Goal: Task Accomplishment & Management: Use online tool/utility

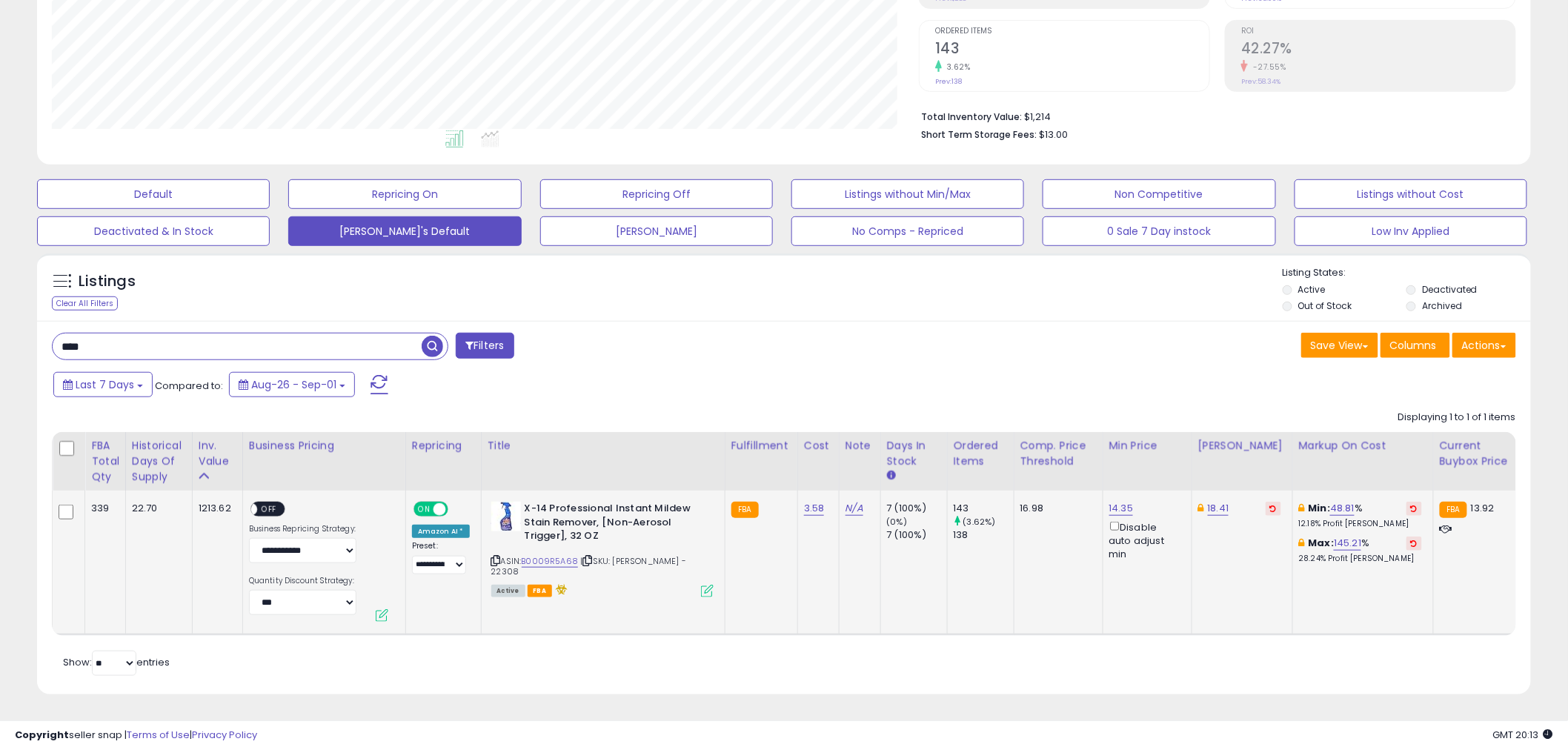
scroll to position [304, 867]
click at [825, 370] on div "Last 7 Days Compared to: Aug-26 - Sep-01" at bounding box center [598, 387] width 1098 height 33
click at [875, 623] on table "FBA Total Qty Historical Days Of Supply Inv. value" at bounding box center [1230, 533] width 2356 height 204
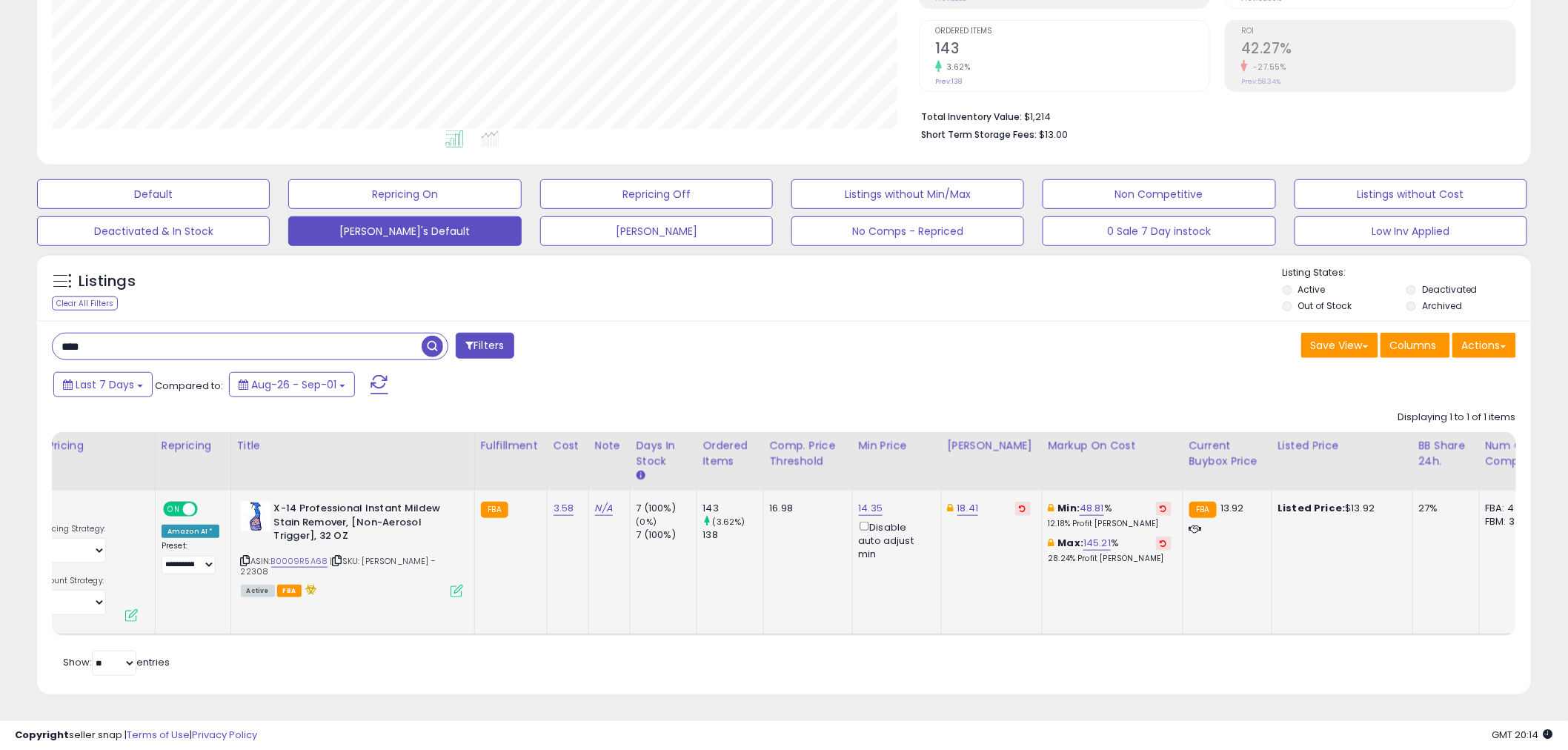
scroll to position [0, 837]
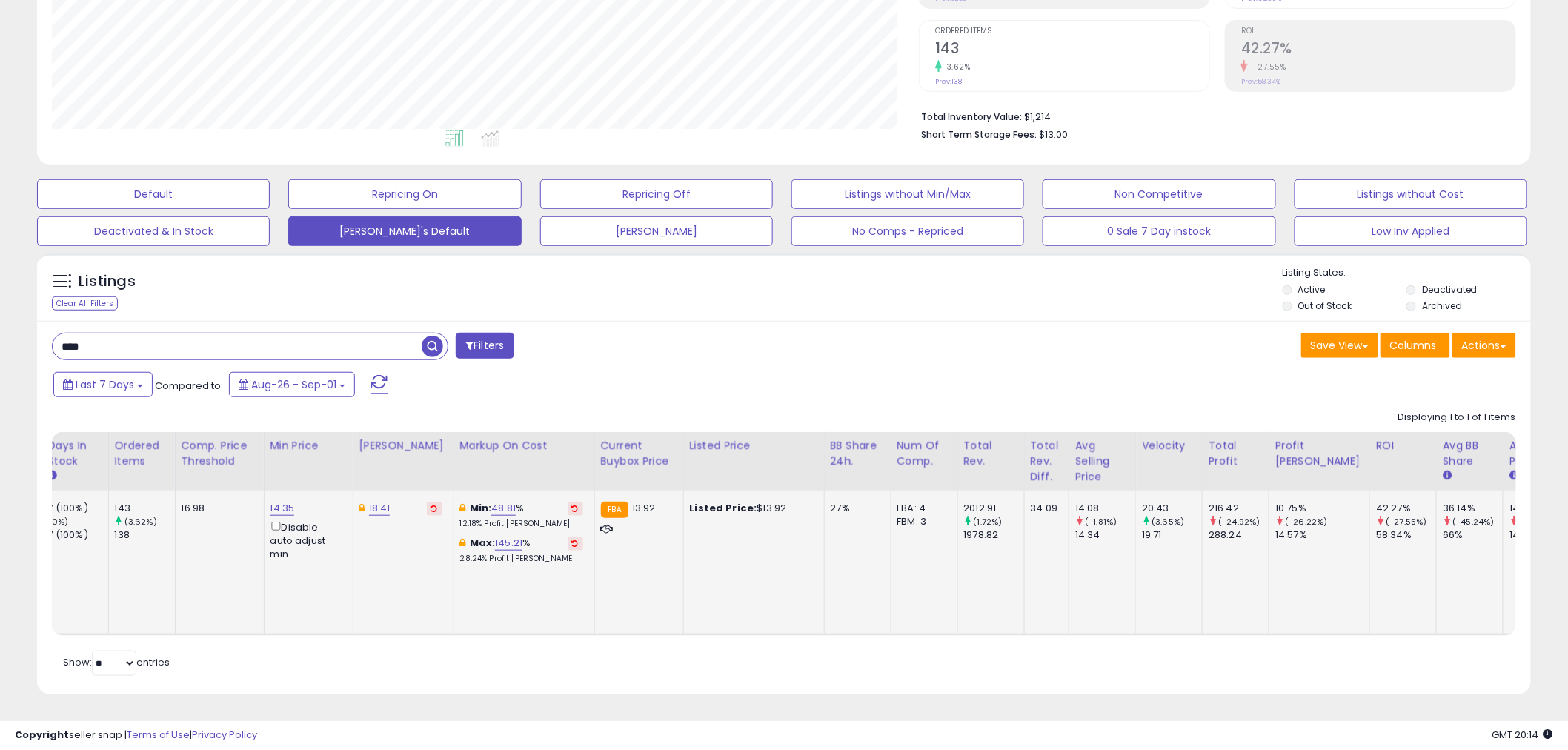
drag, startPoint x: 1234, startPoint y: 572, endPoint x: 1206, endPoint y: 573, distance: 28.0
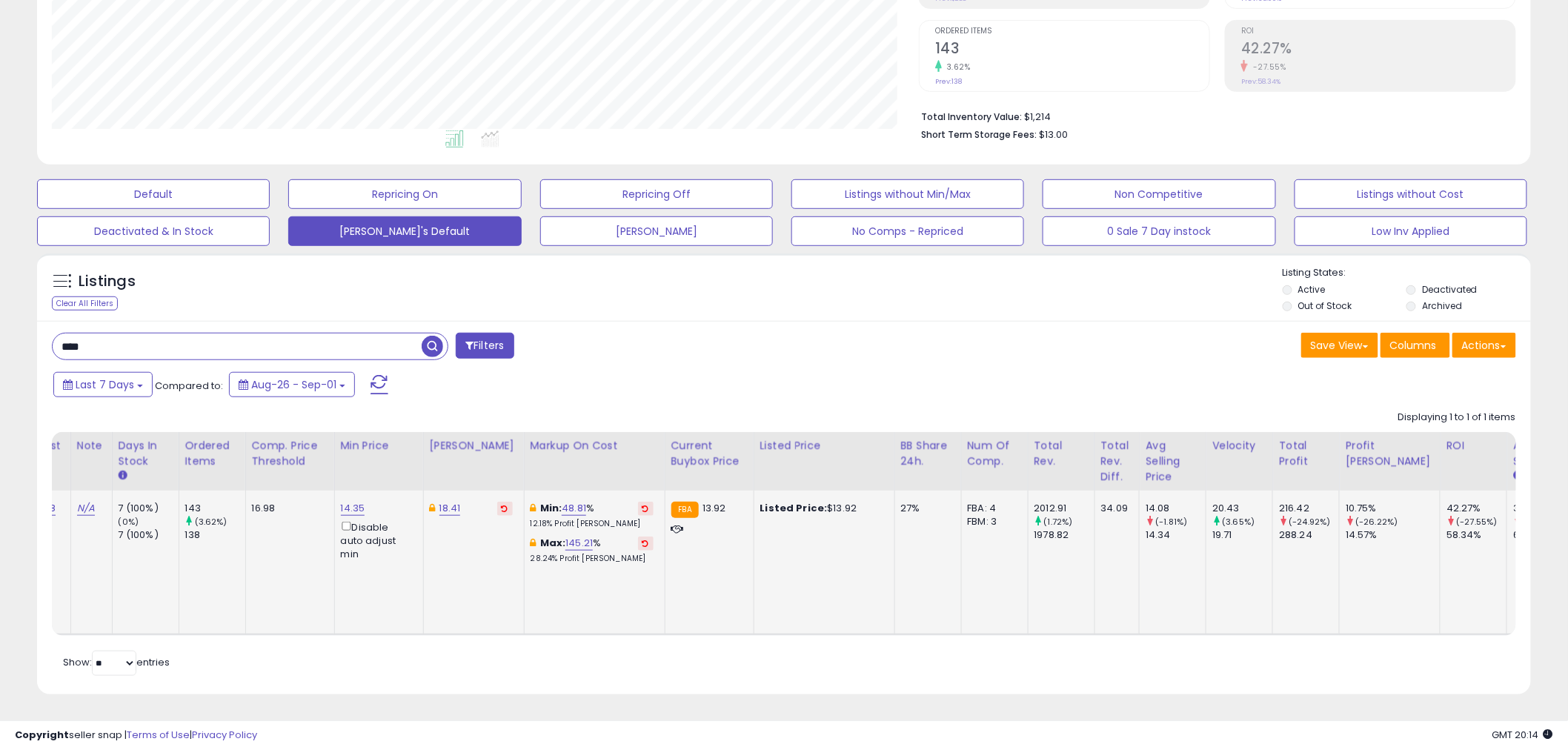
scroll to position [0, 497]
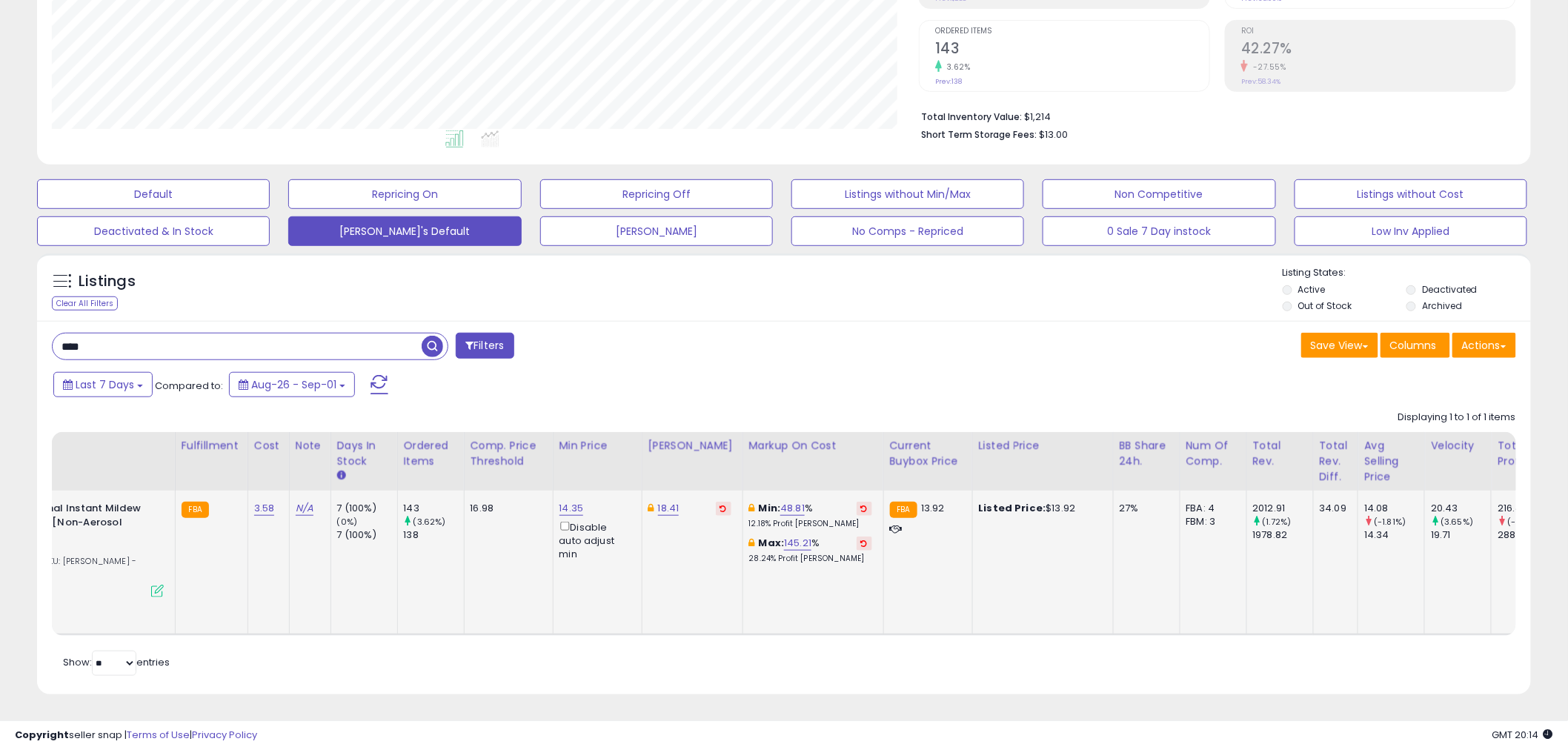
drag, startPoint x: 769, startPoint y: 515, endPoint x: 719, endPoint y: 514, distance: 50.0
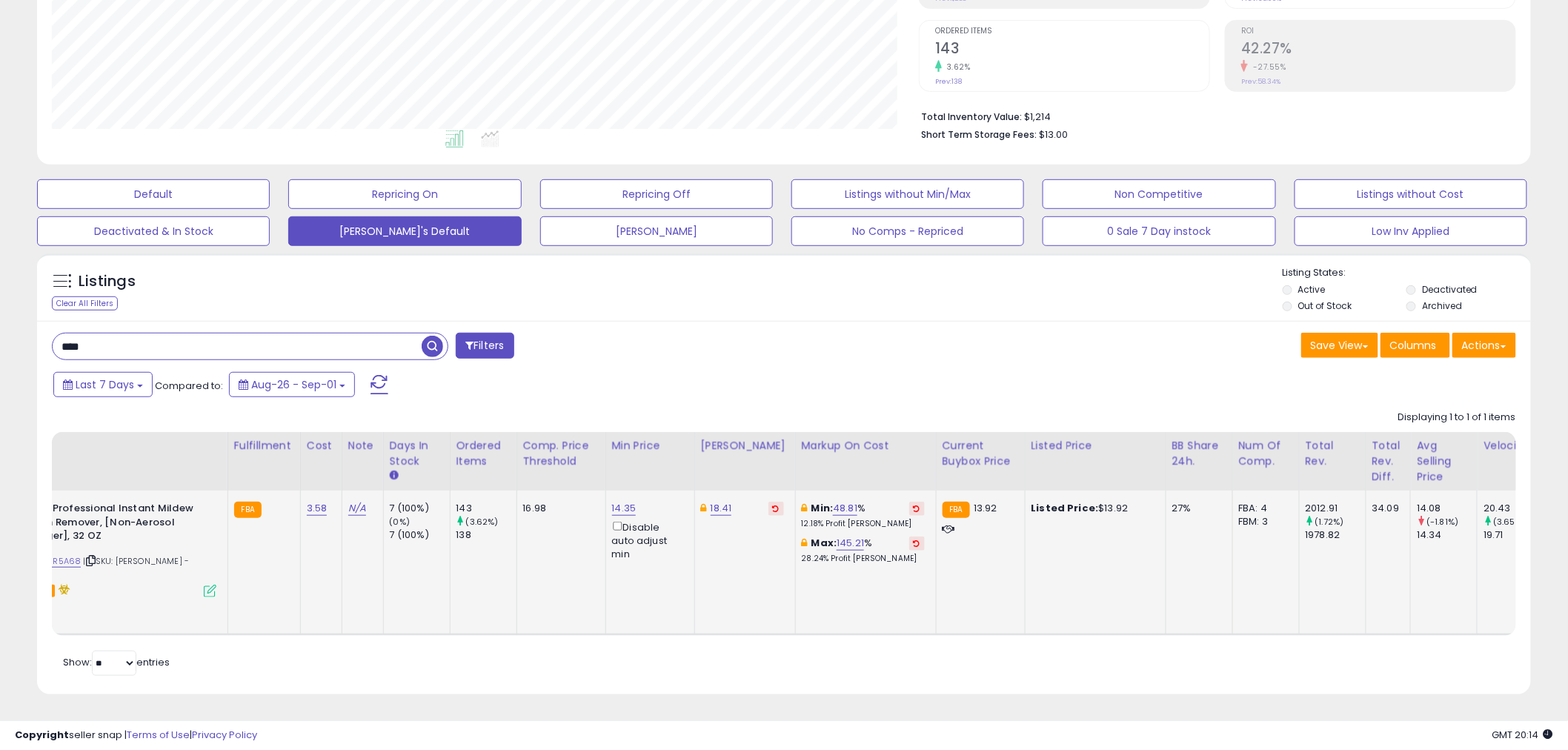
scroll to position [0, 0]
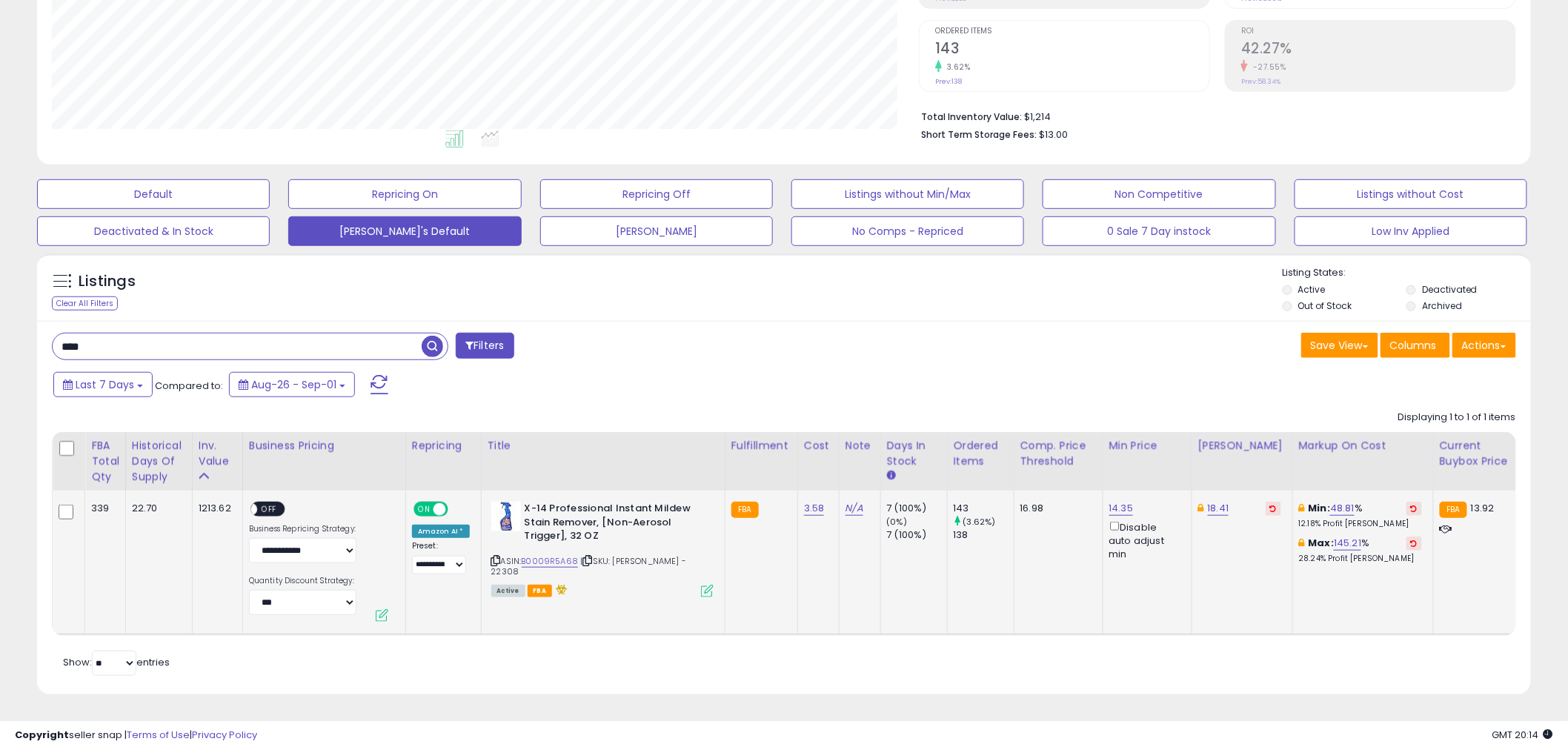
drag, startPoint x: 679, startPoint y: 568, endPoint x: 534, endPoint y: 533, distance: 149.2
click at [797, 536] on td "3.58" at bounding box center [818, 562] width 42 height 144
click at [377, 338] on input "****" at bounding box center [237, 347] width 369 height 26
paste input "********"
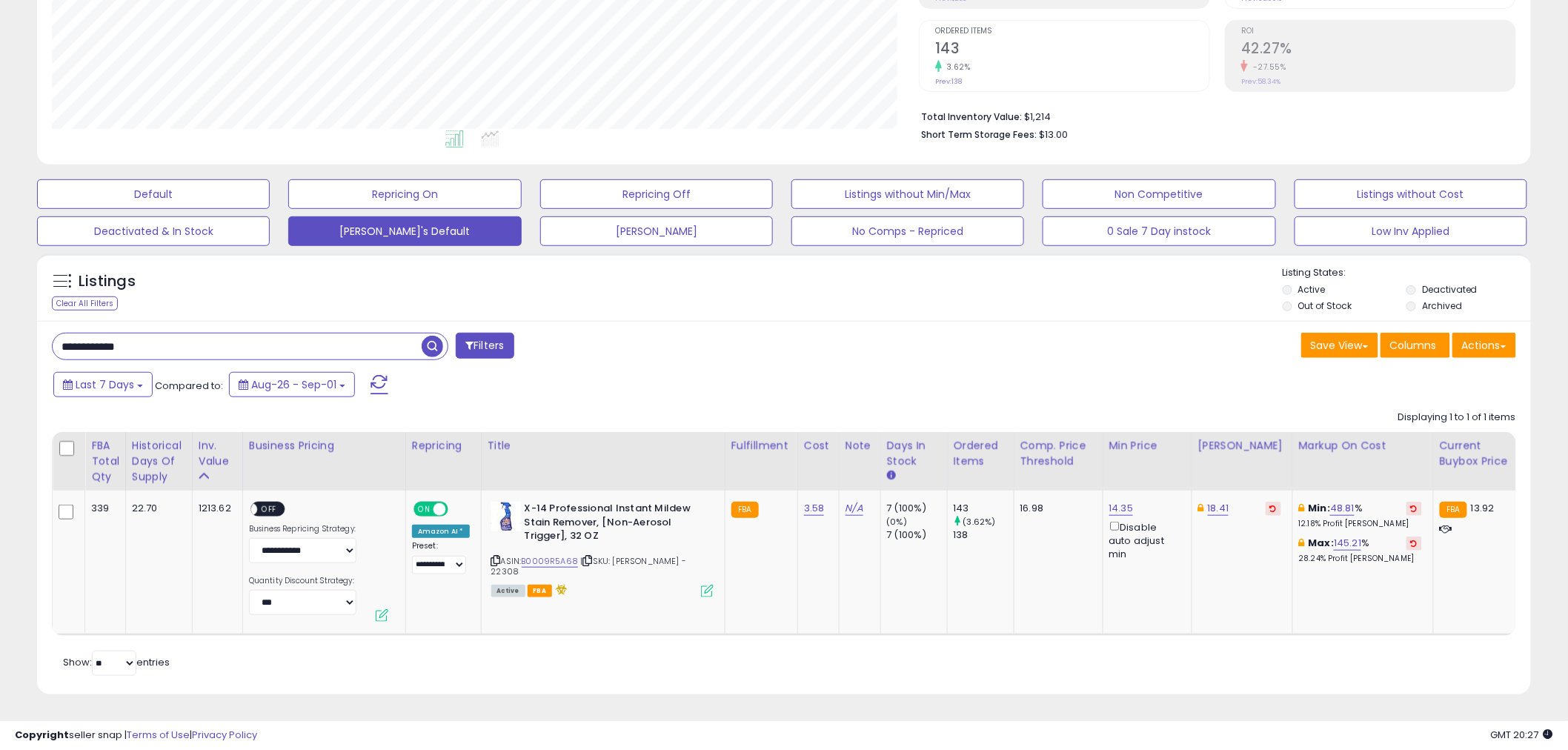
click at [403, 334] on input "**********" at bounding box center [237, 347] width 369 height 26
paste input "text"
type input "**********"
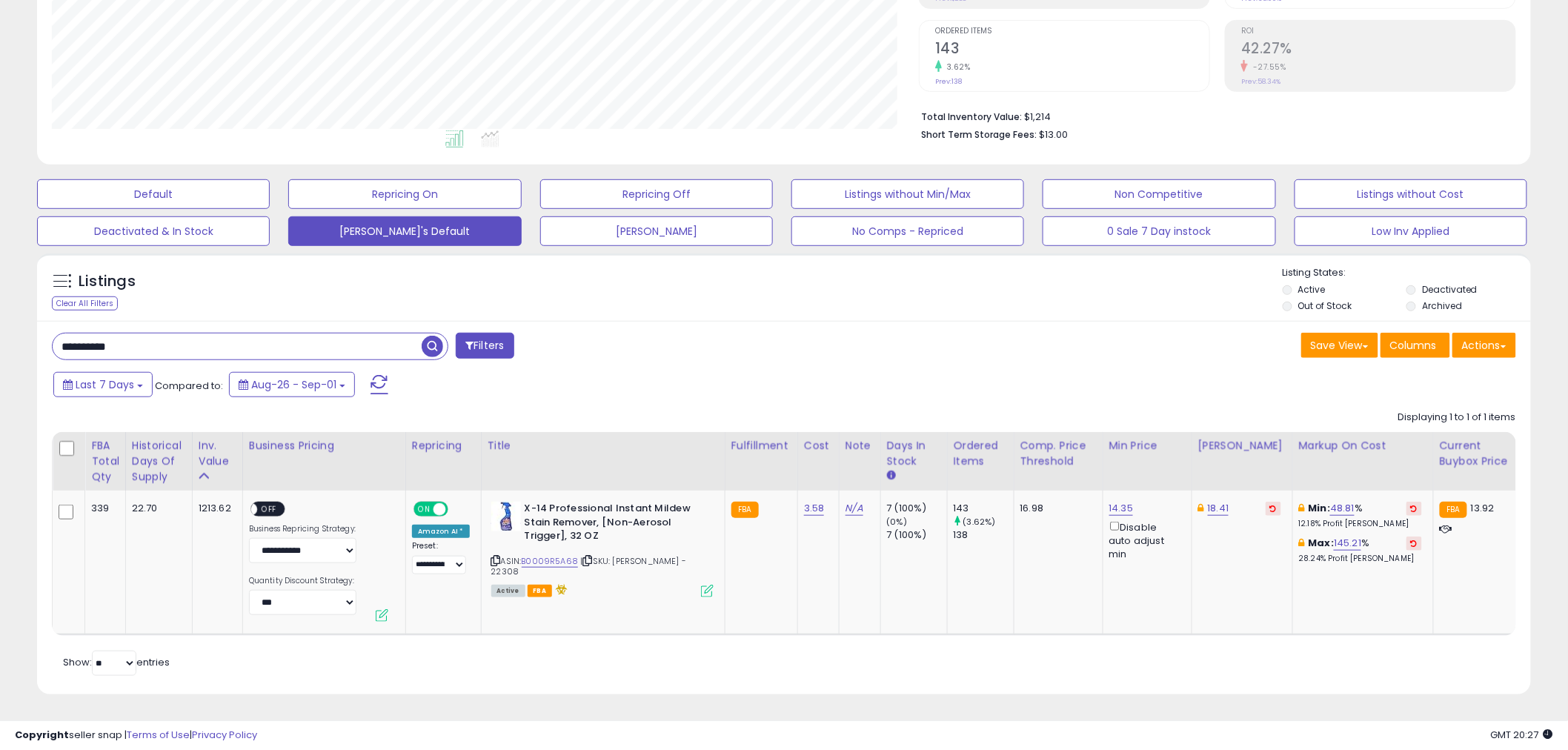
click at [422, 336] on span "button" at bounding box center [432, 346] width 21 height 21
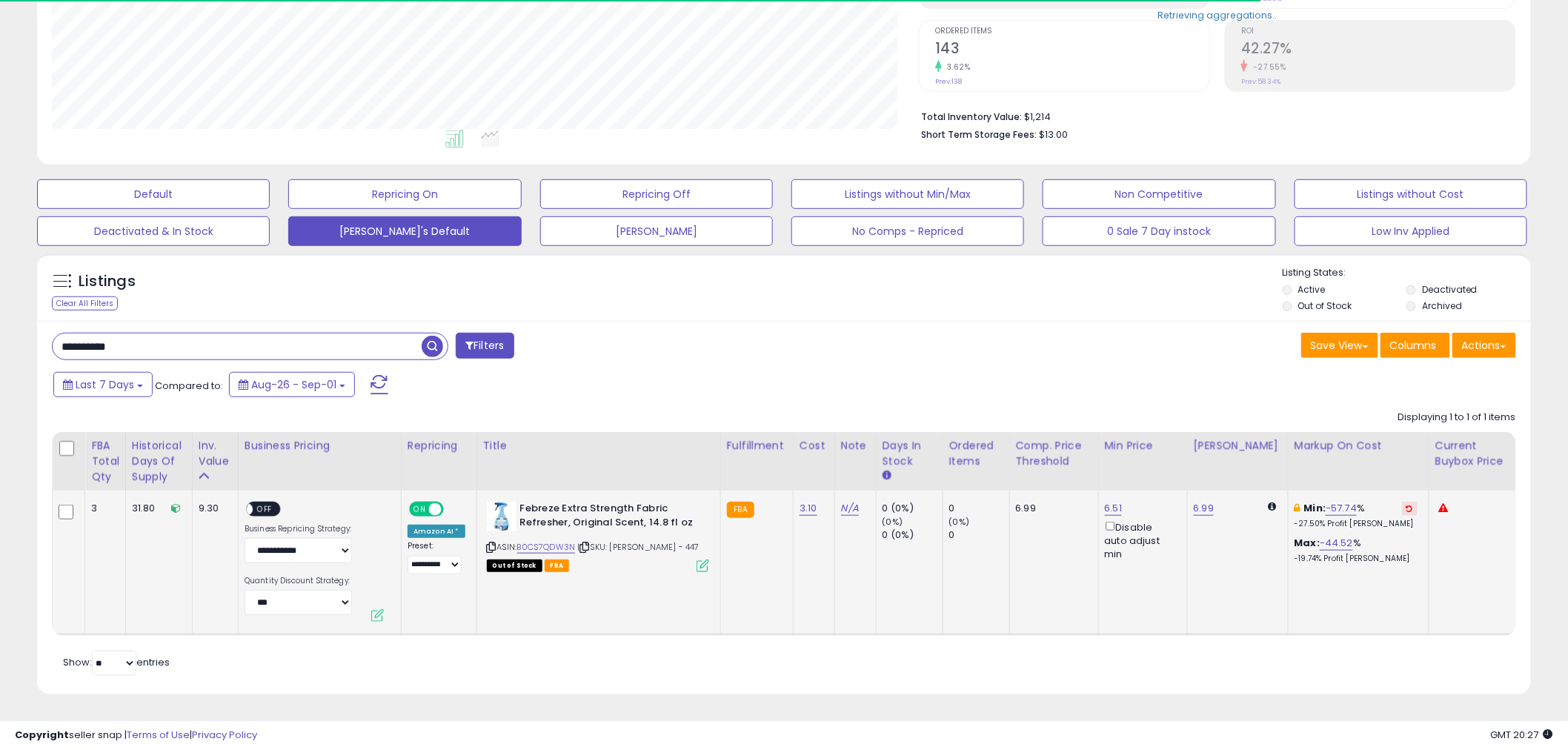
scroll to position [304, 867]
click at [1104, 501] on link "6.51" at bounding box center [1113, 508] width 18 height 15
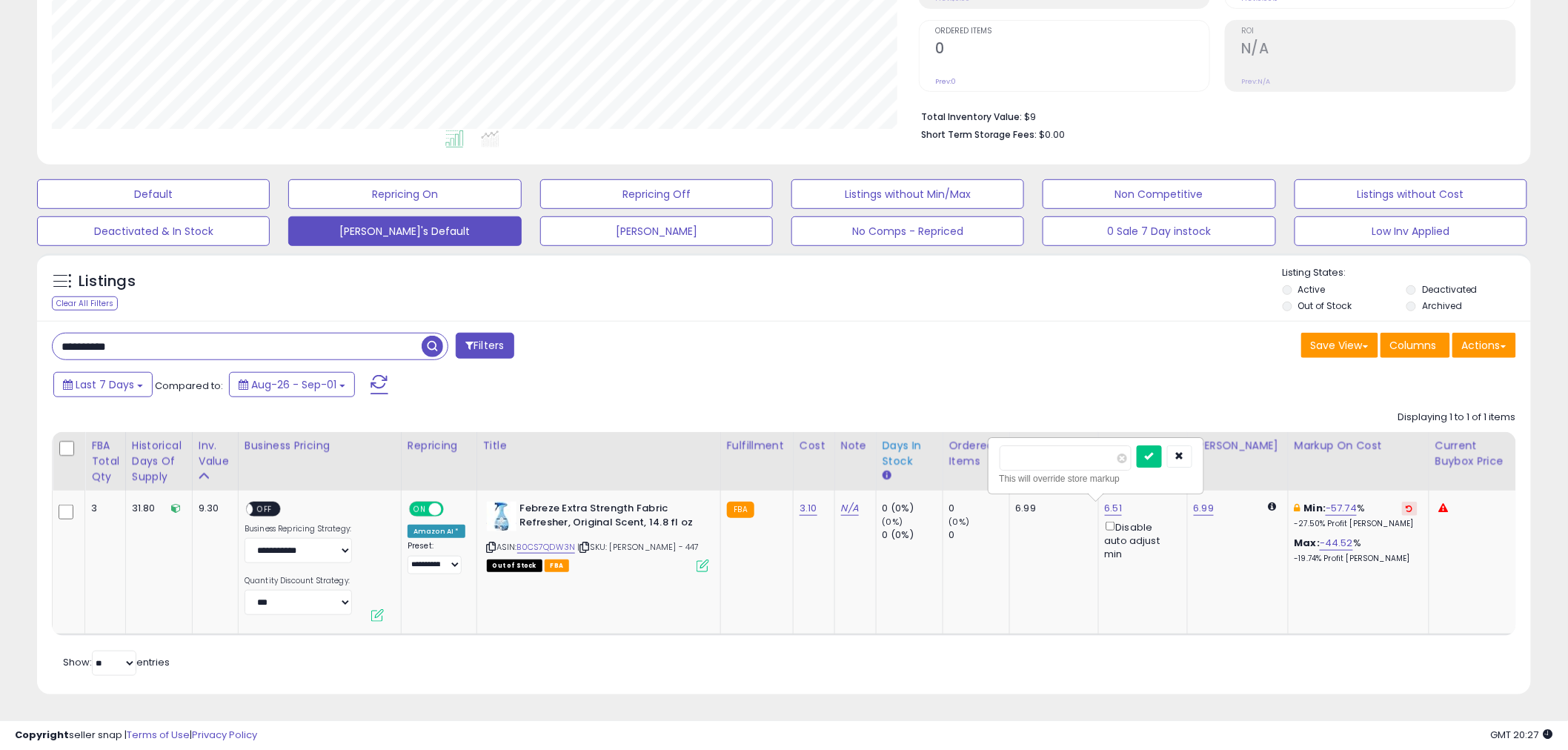
drag, startPoint x: 1025, startPoint y: 443, endPoint x: 932, endPoint y: 451, distance: 93.3
click at [933, 451] on table "FBA Total Qty Historical Days Of Supply Inv. value" at bounding box center [1226, 533] width 2349 height 204
type input "*"
click button "submit" at bounding box center [1149, 456] width 25 height 22
